Goal: Transaction & Acquisition: Download file/media

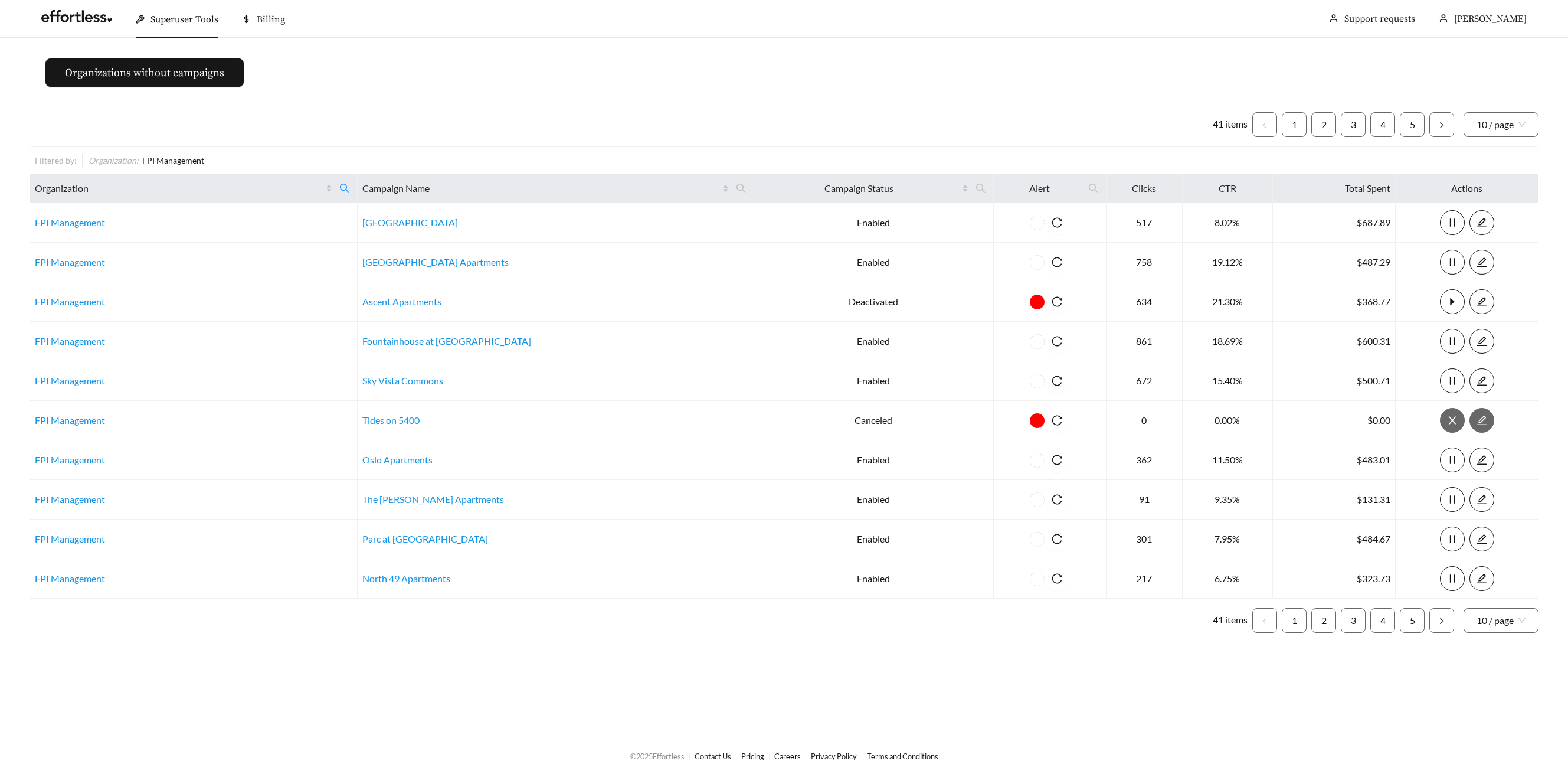
click at [169, 20] on span "Superuser Tools" at bounding box center [184, 19] width 68 height 12
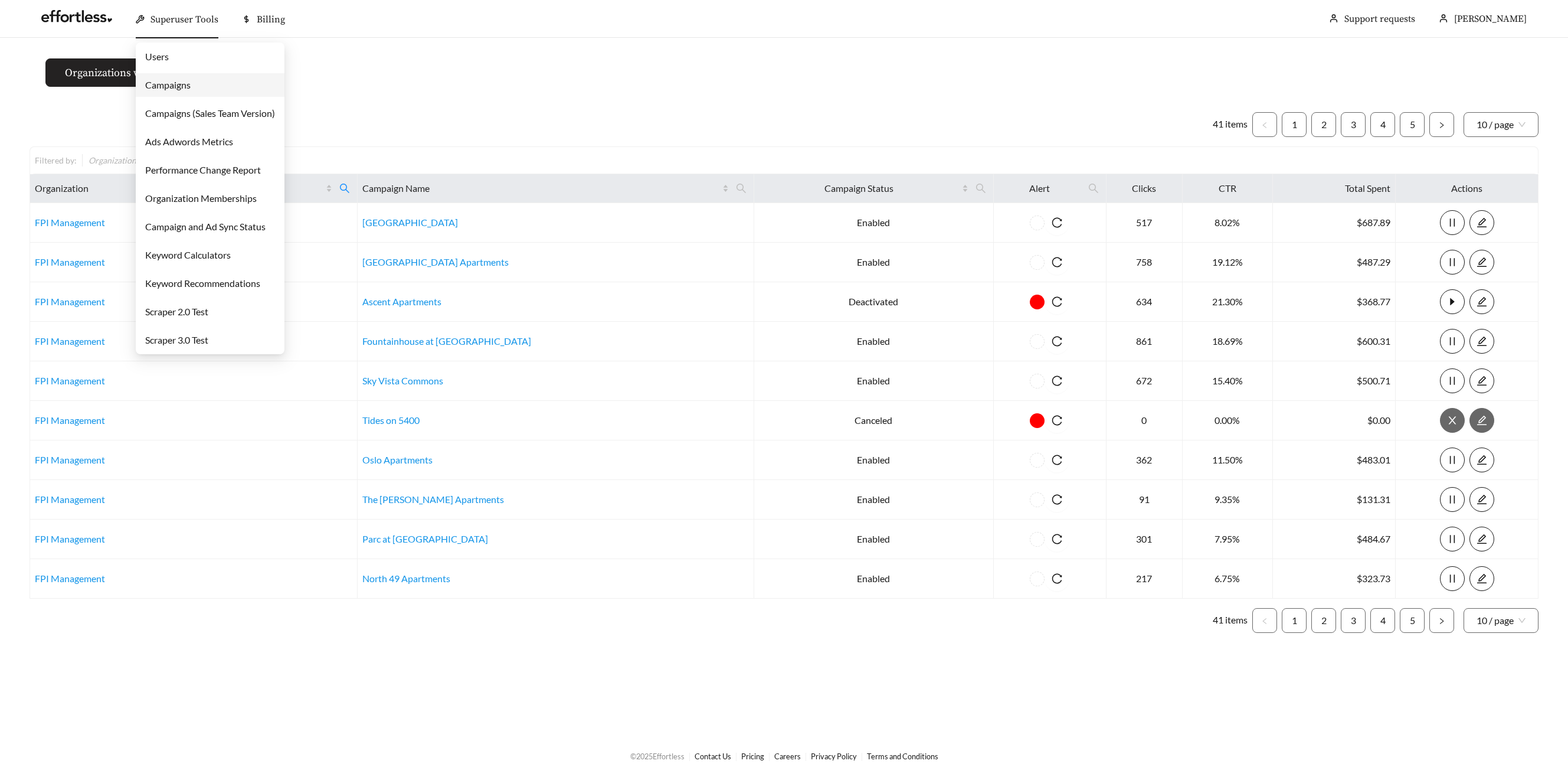
drag, startPoint x: 175, startPoint y: 84, endPoint x: 201, endPoint y: 80, distance: 26.3
click at [175, 84] on link "Campaigns" at bounding box center [168, 85] width 45 height 11
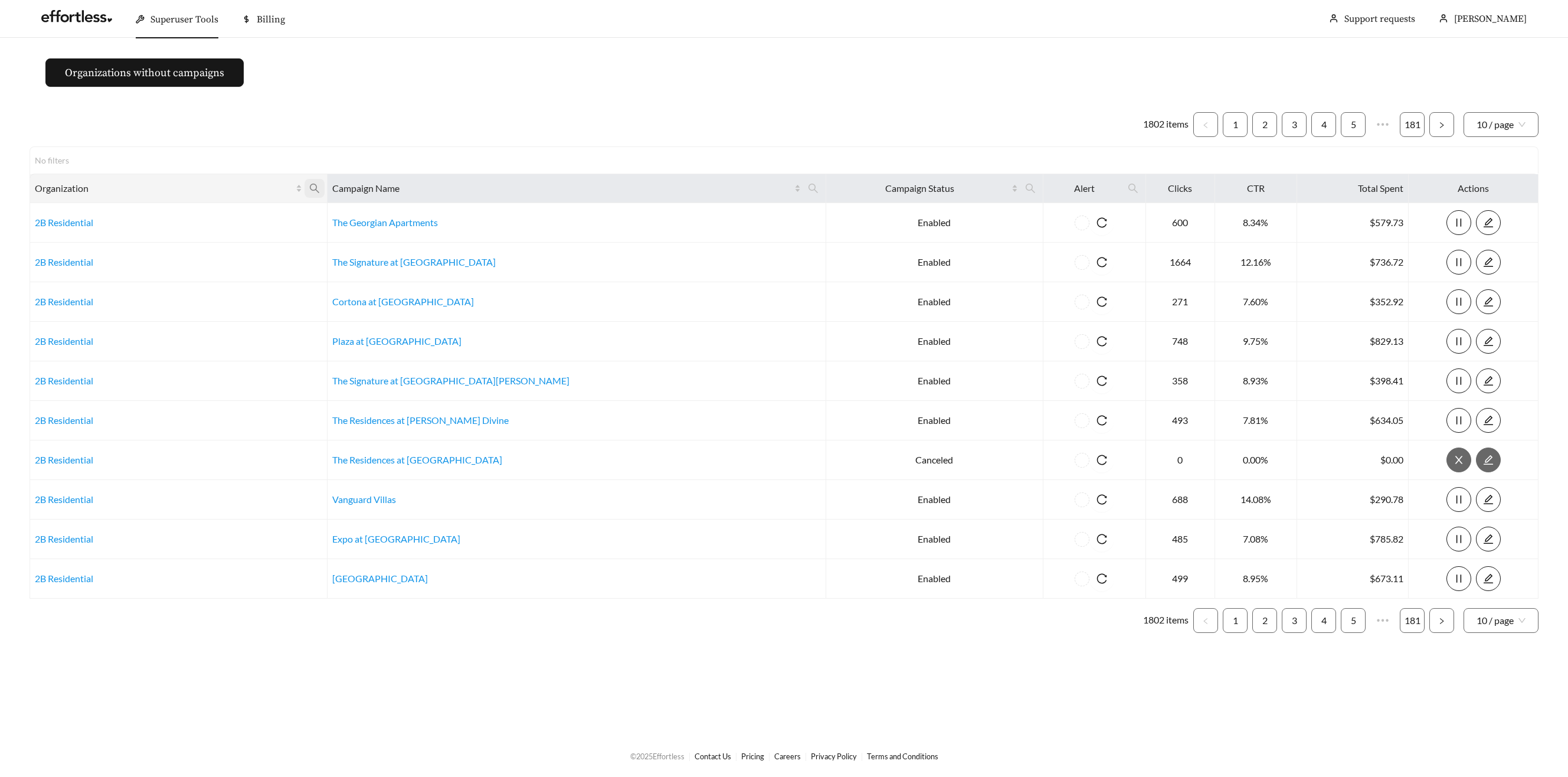
click at [320, 187] on icon "search" at bounding box center [314, 188] width 10 height 10
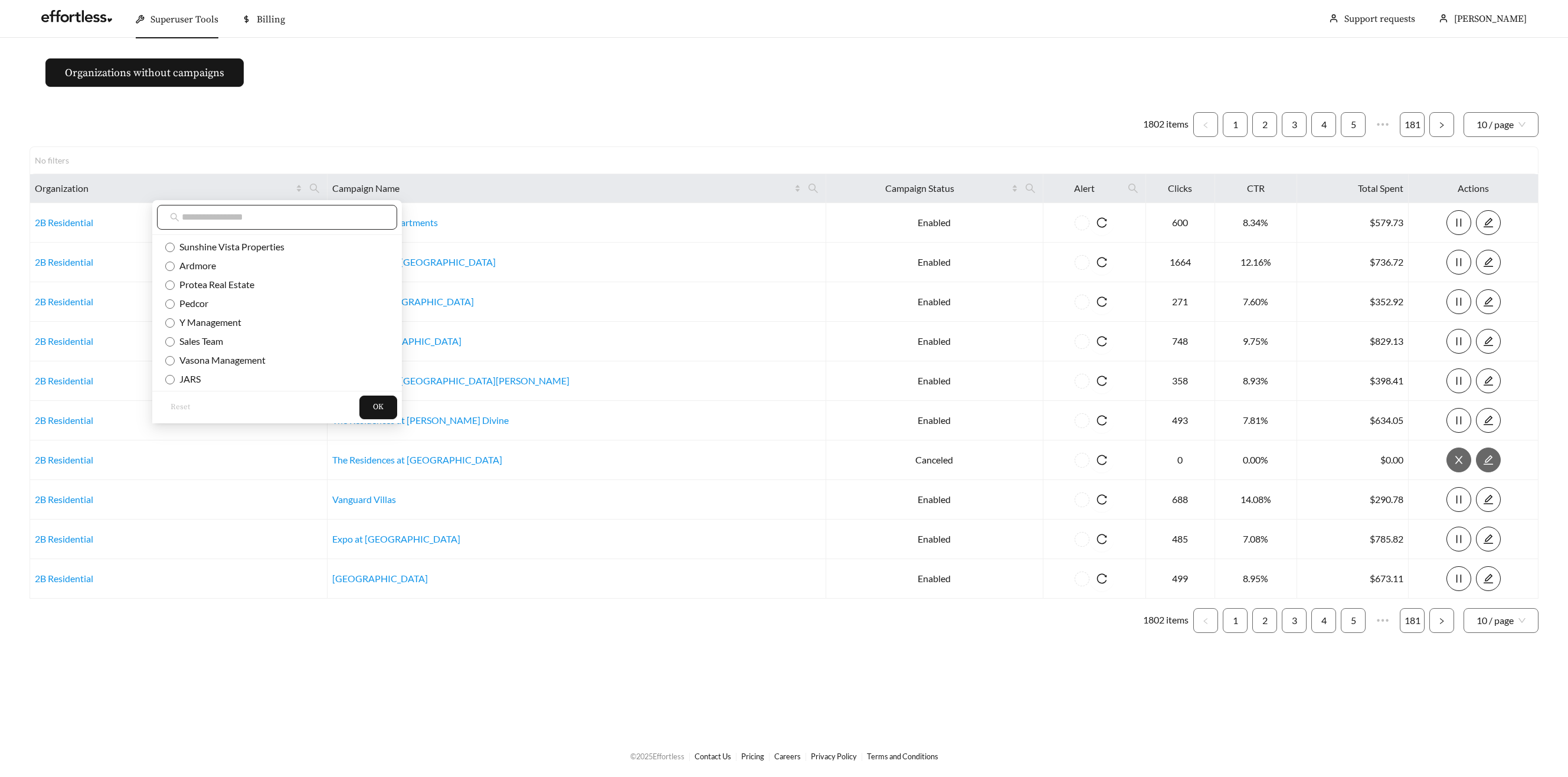
click at [321, 212] on input "text" at bounding box center [283, 217] width 203 height 14
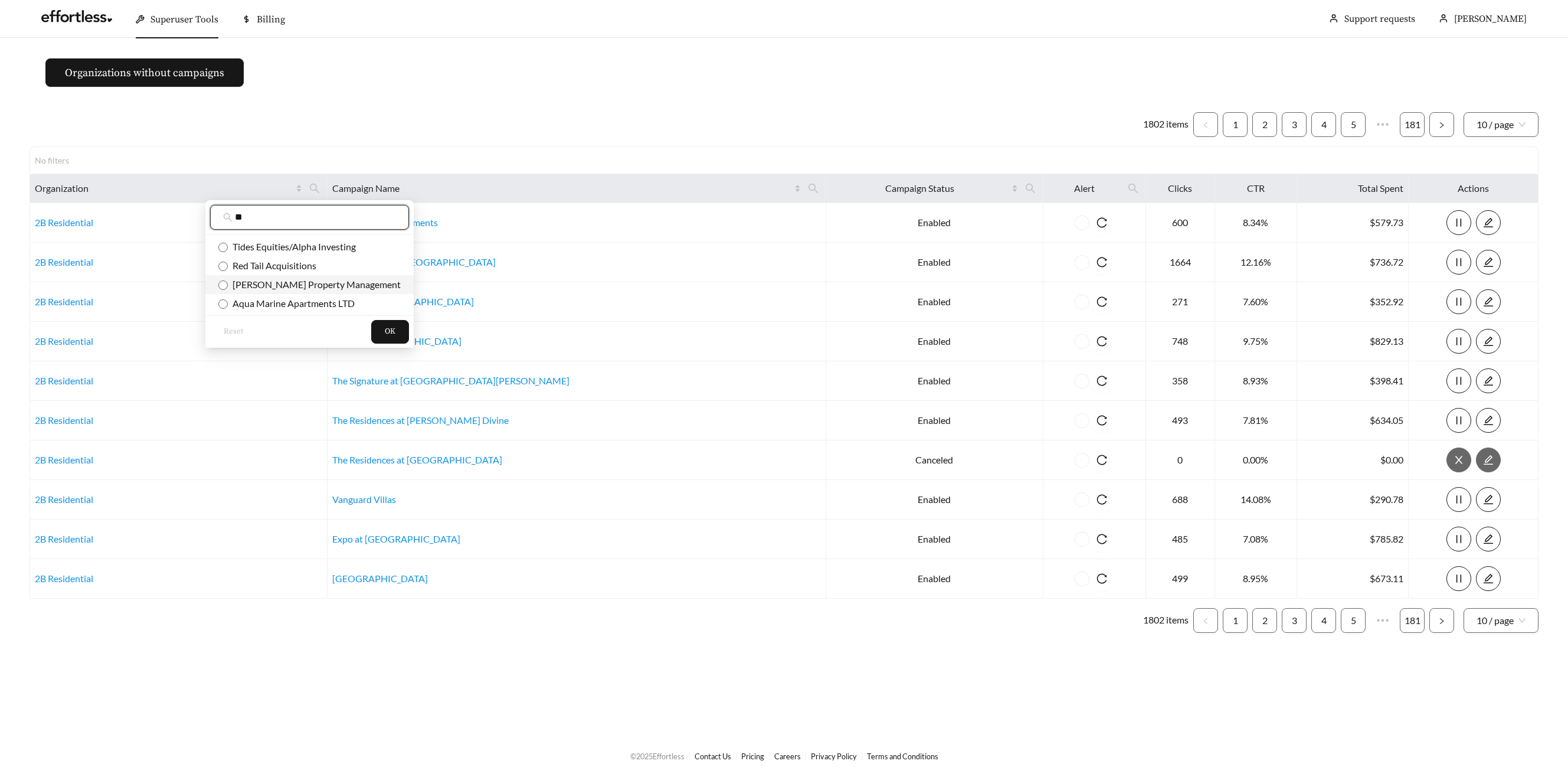
type input "**"
click at [300, 287] on span "[PERSON_NAME] Property Management" at bounding box center [314, 284] width 173 height 11
click at [331, 319] on div "Reset OK" at bounding box center [309, 331] width 208 height 33
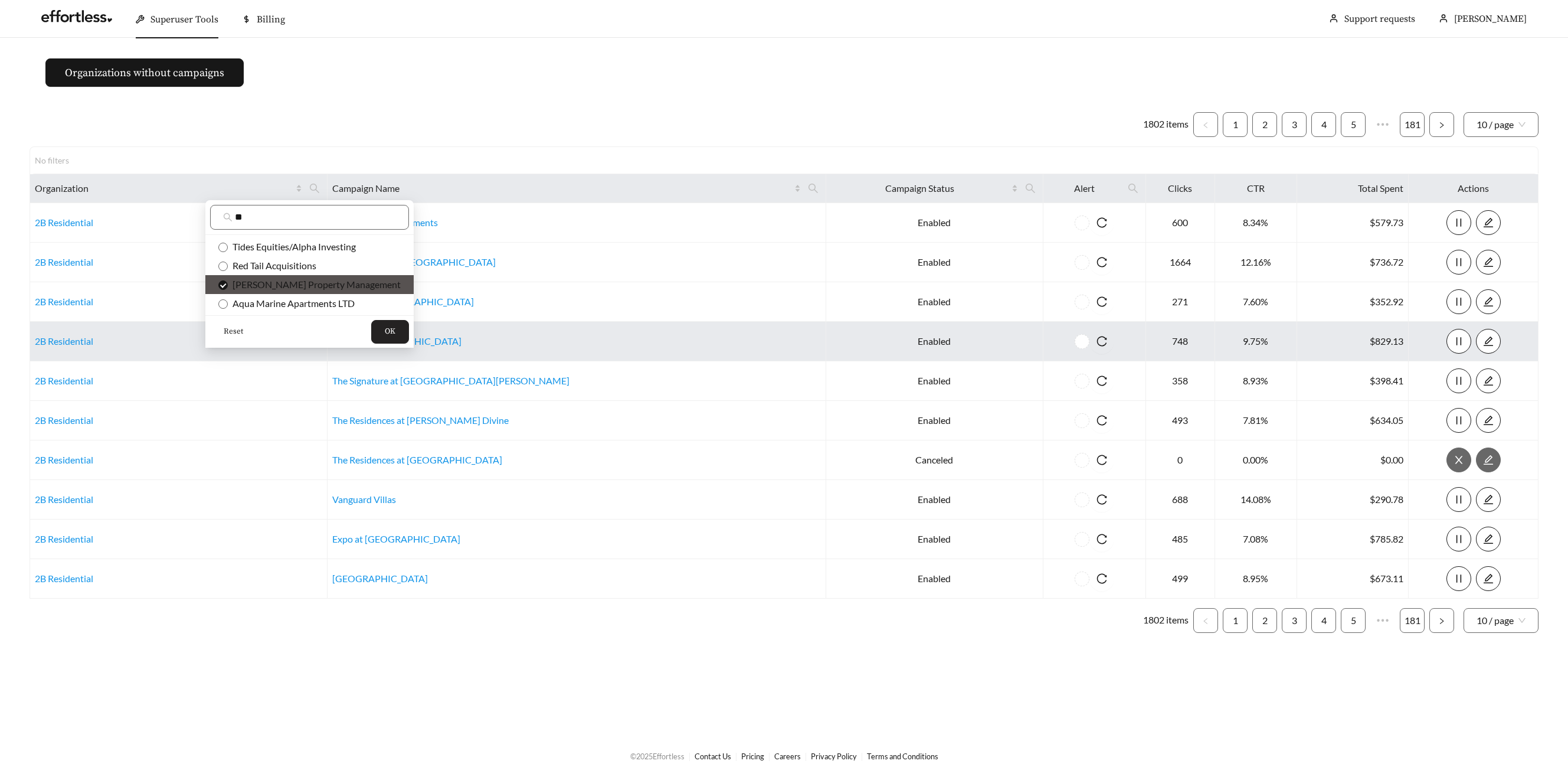
click at [371, 327] on button "OK" at bounding box center [390, 332] width 38 height 23
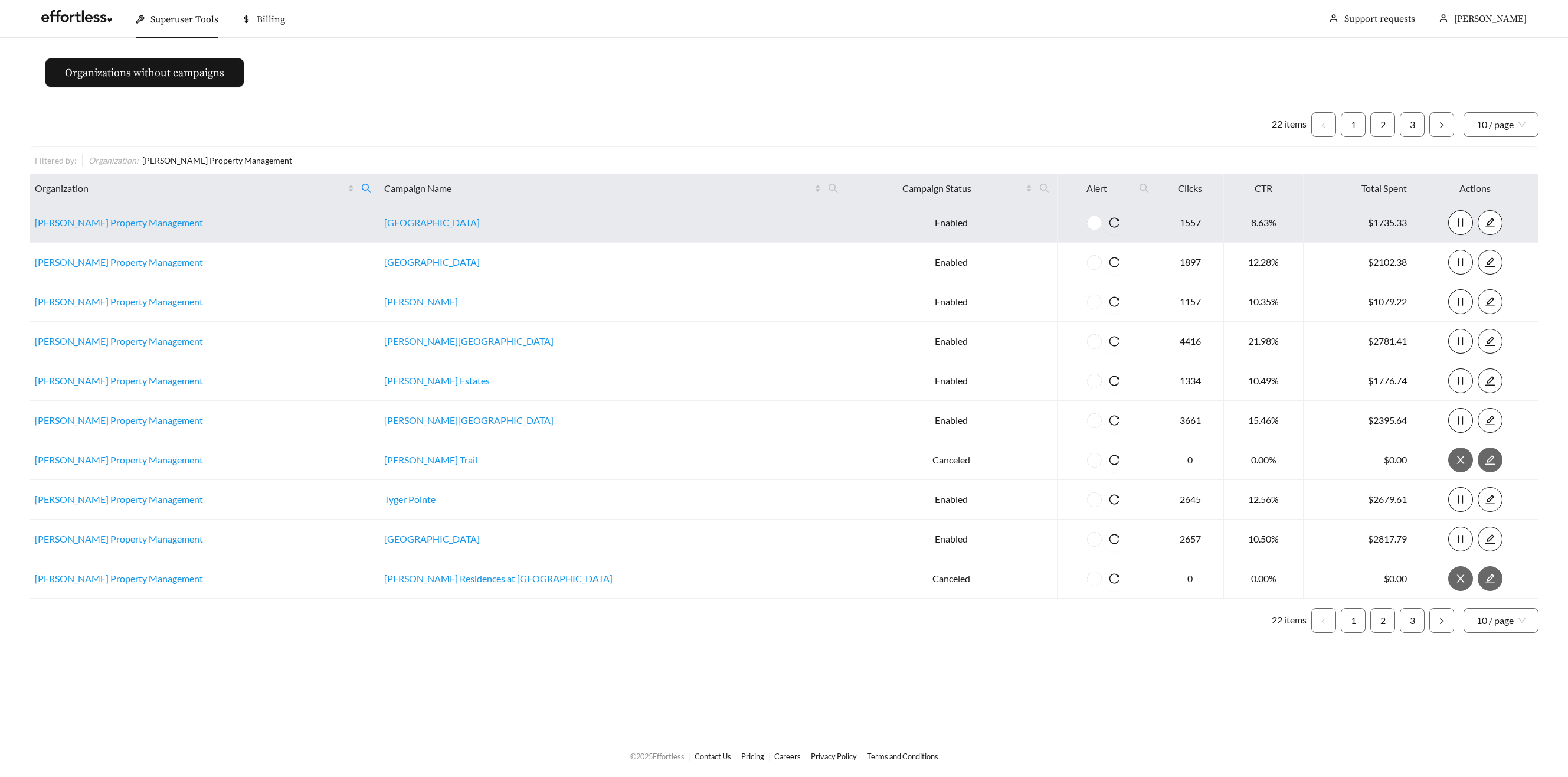
click at [144, 216] on td "[PERSON_NAME] Property Management" at bounding box center [204, 223] width 349 height 39
click at [144, 221] on link "[PERSON_NAME] Property Management" at bounding box center [119, 222] width 168 height 11
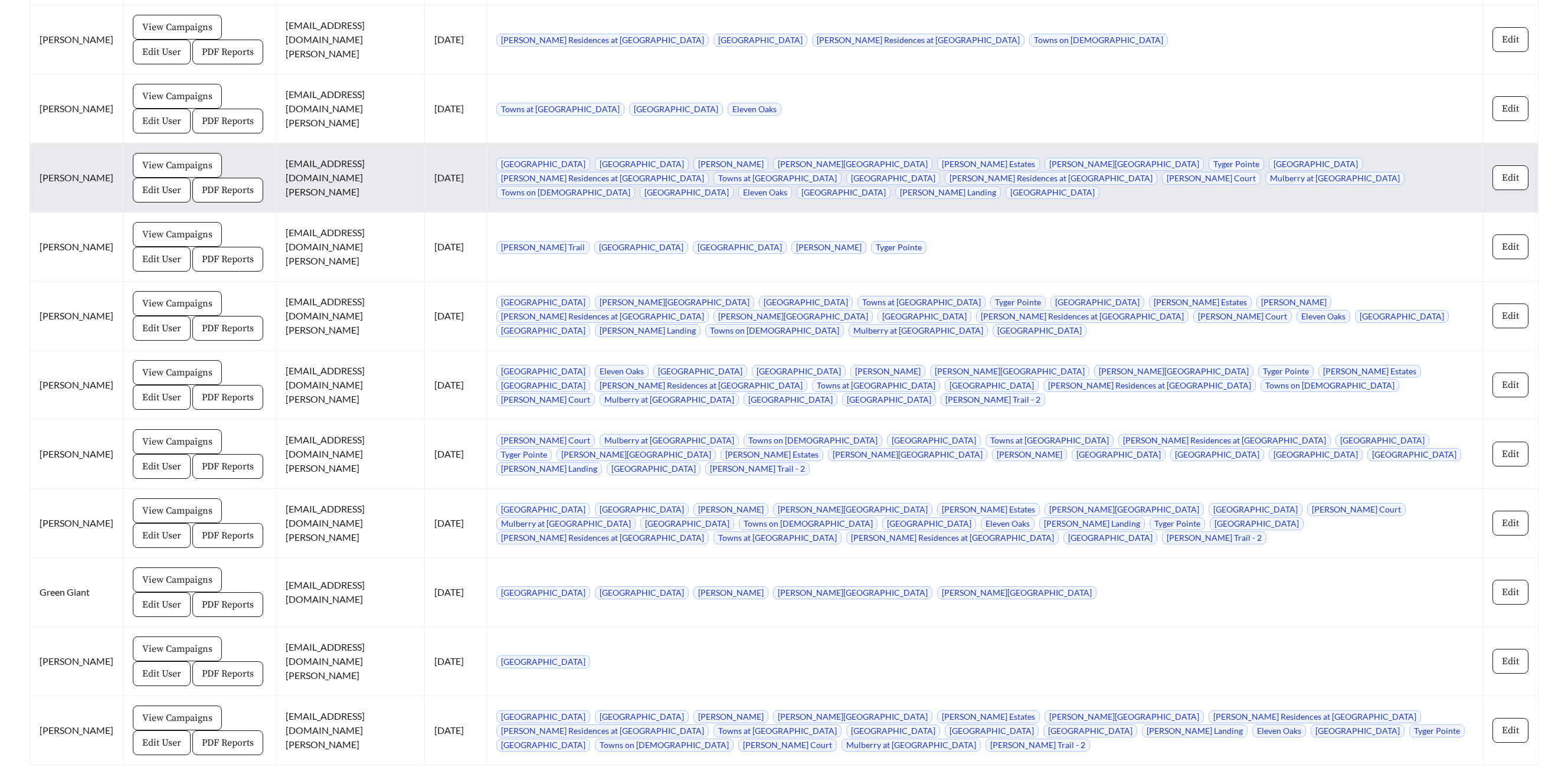
scroll to position [1411, 0]
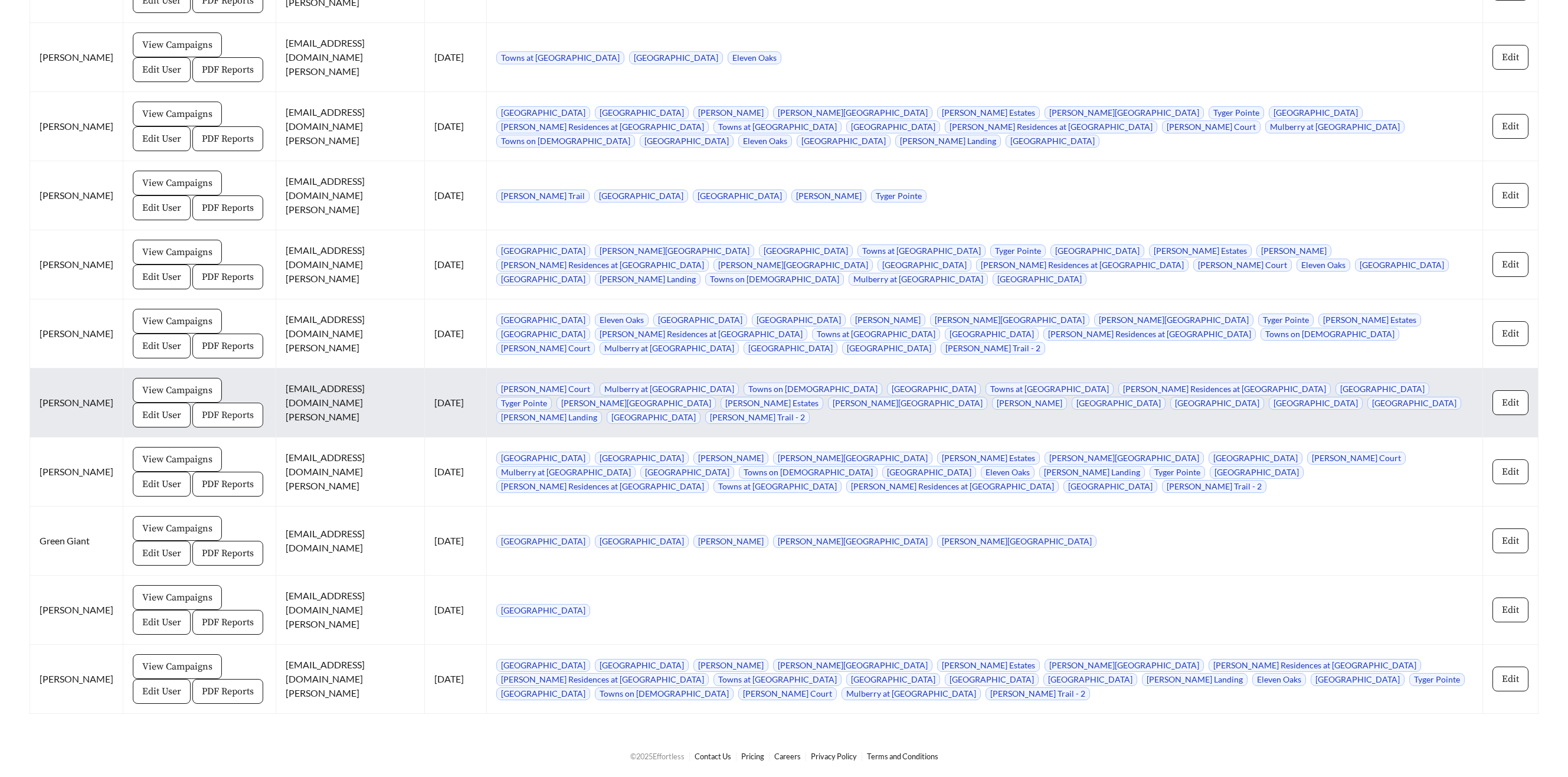
click at [202, 415] on span "PDF Reports" at bounding box center [228, 415] width 52 height 14
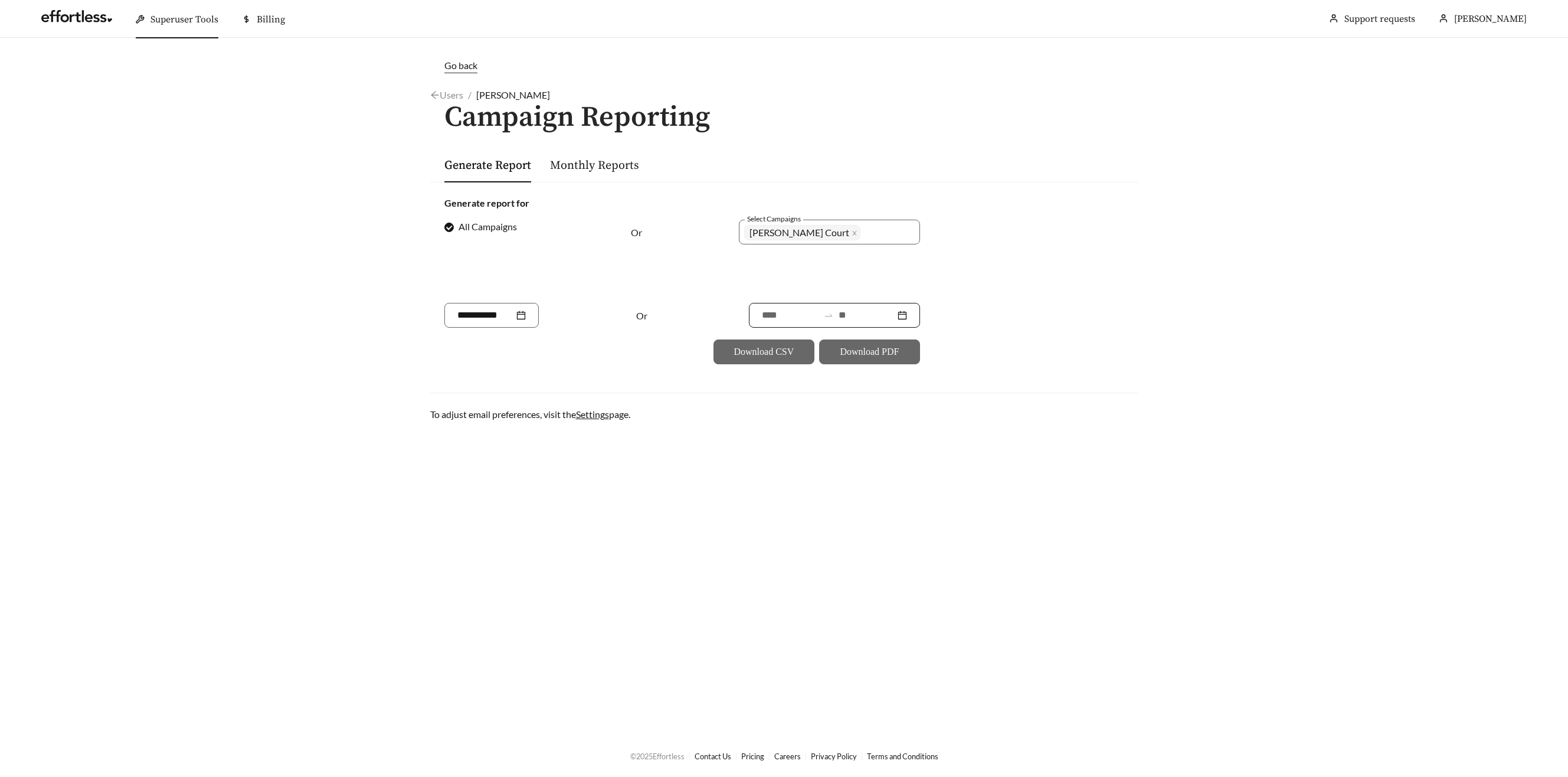
click at [855, 316] on input at bounding box center [867, 315] width 56 height 14
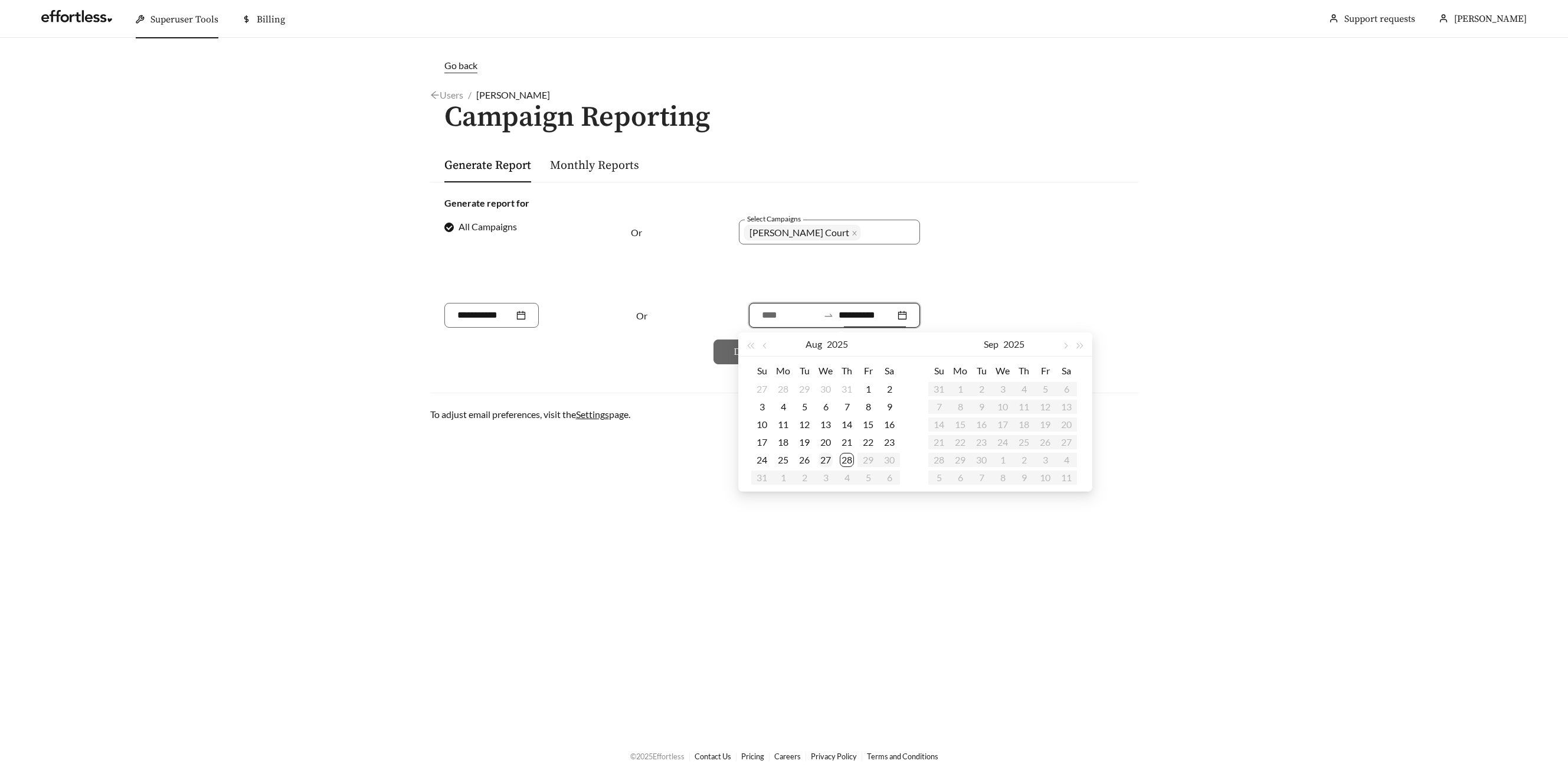
type input "**********"
click at [850, 463] on div "28" at bounding box center [847, 459] width 14 height 14
type input "**********"
click at [767, 389] on div "27" at bounding box center [761, 389] width 14 height 14
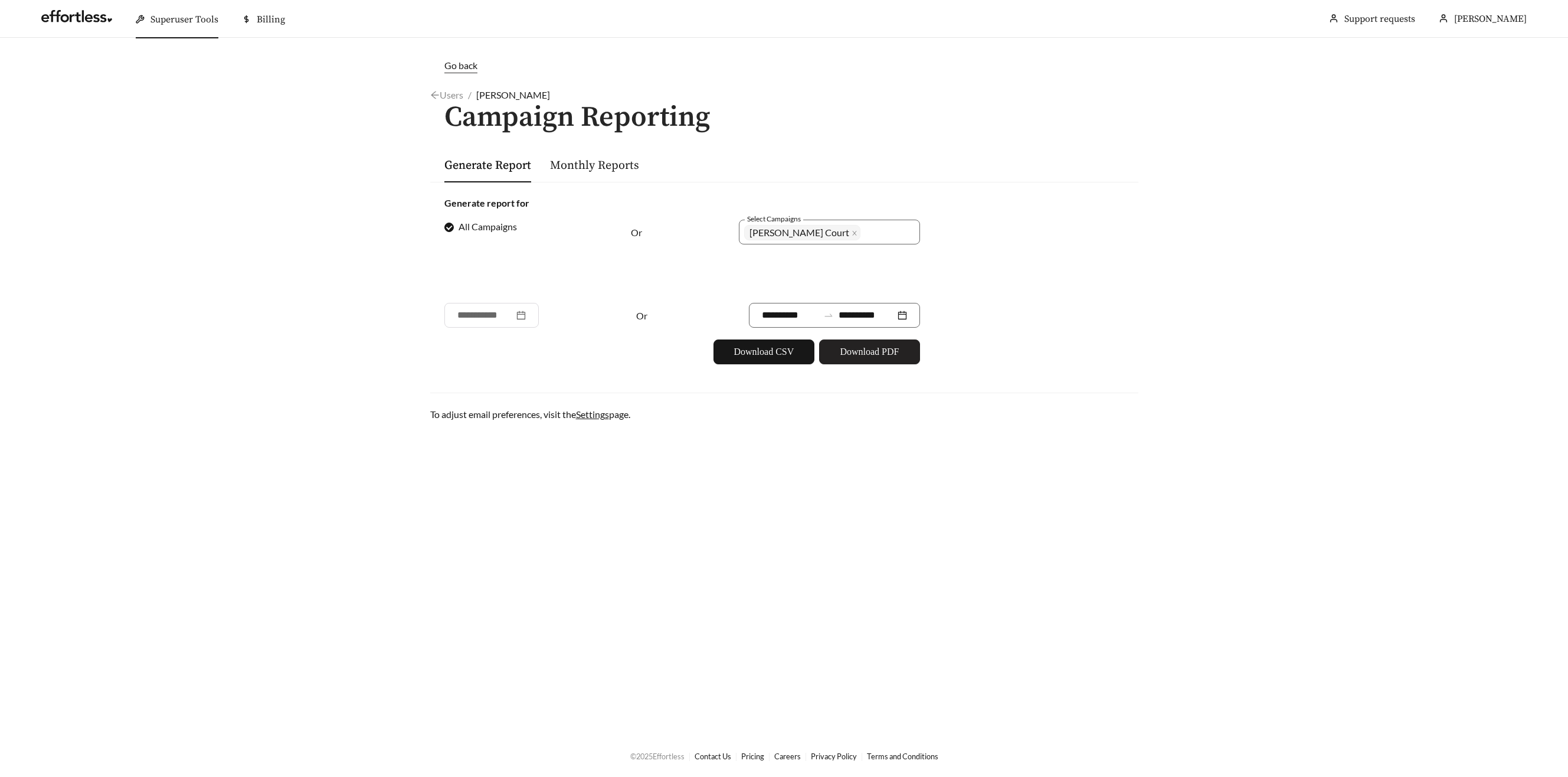
click at [854, 348] on span "Download PDF" at bounding box center [869, 351] width 59 height 14
